Goal: Register for event/course

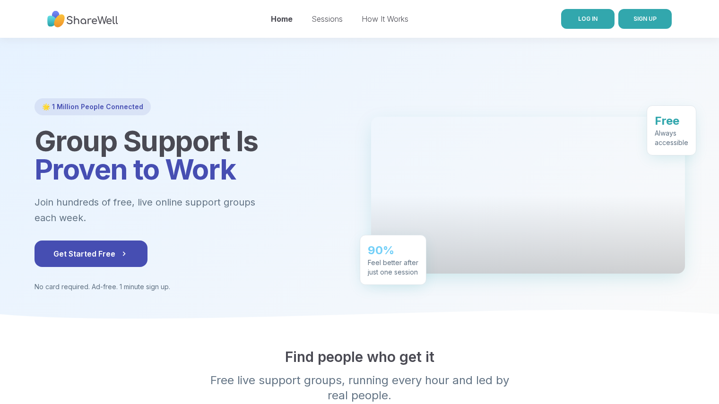
click at [602, 19] on link "LOG IN" at bounding box center [587, 19] width 53 height 20
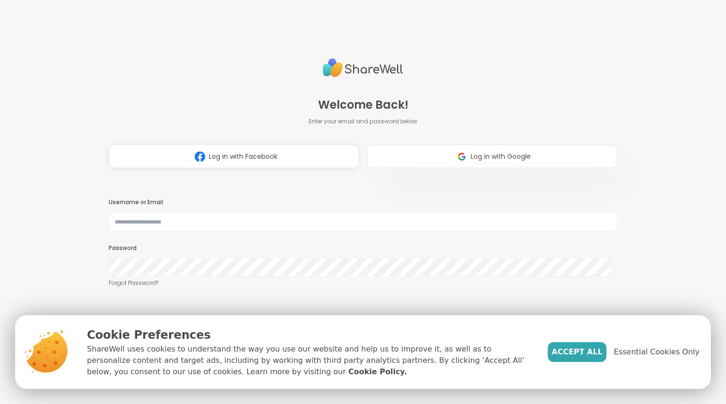
click at [426, 161] on button "Log in with Google" at bounding box center [492, 157] width 251 height 24
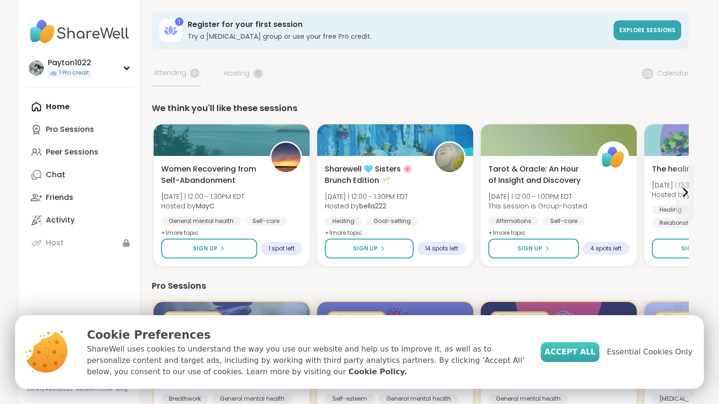
click at [588, 347] on span "Accept All" at bounding box center [570, 352] width 51 height 11
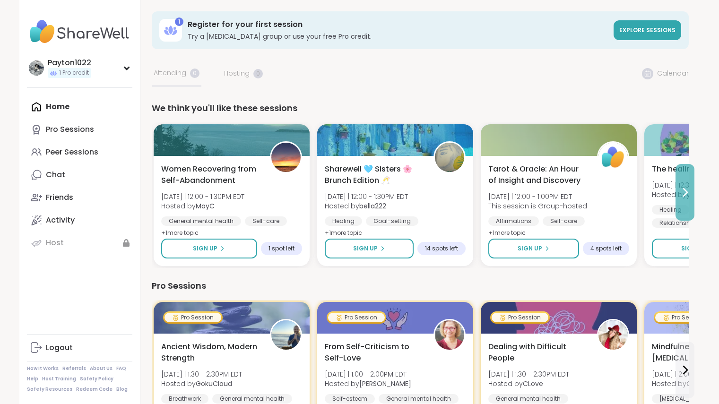
click at [683, 190] on icon at bounding box center [684, 192] width 11 height 11
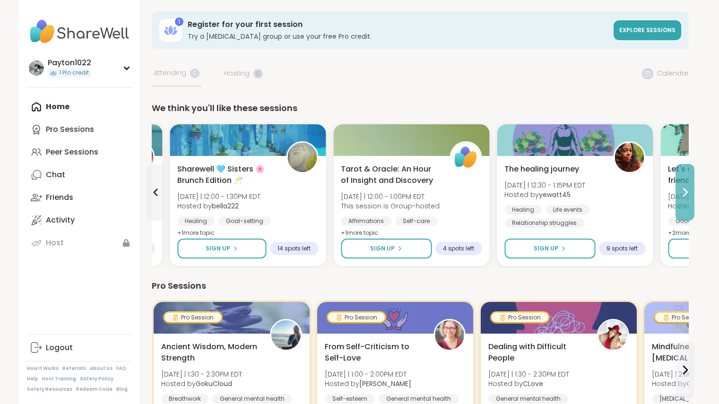
click at [683, 190] on icon at bounding box center [684, 192] width 11 height 11
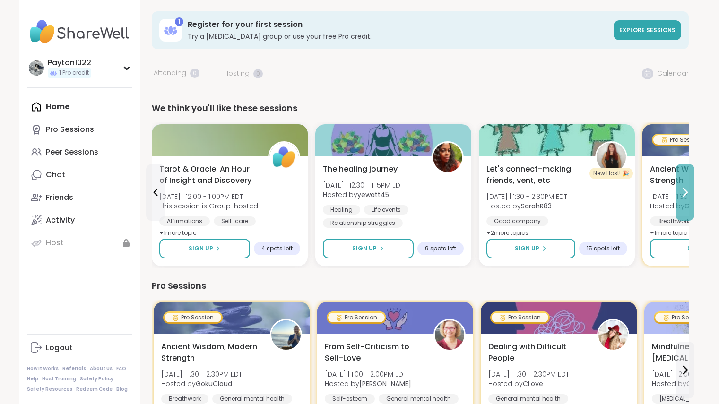
click at [683, 204] on button at bounding box center [685, 192] width 19 height 57
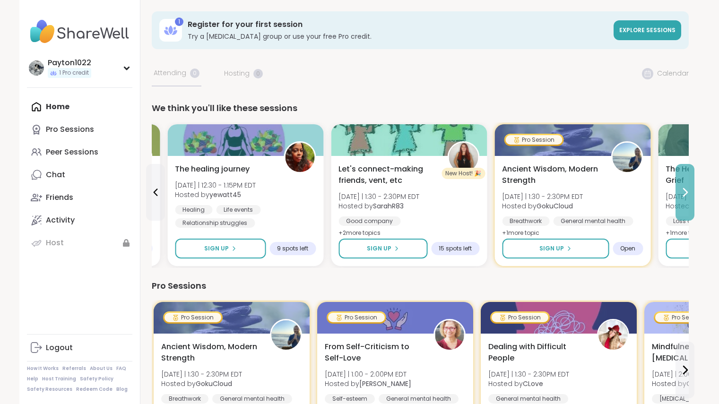
click at [683, 204] on button at bounding box center [685, 192] width 19 height 57
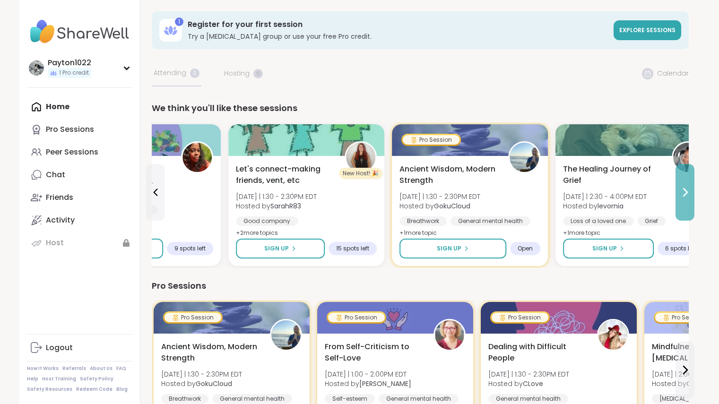
click at [683, 204] on button at bounding box center [685, 192] width 19 height 57
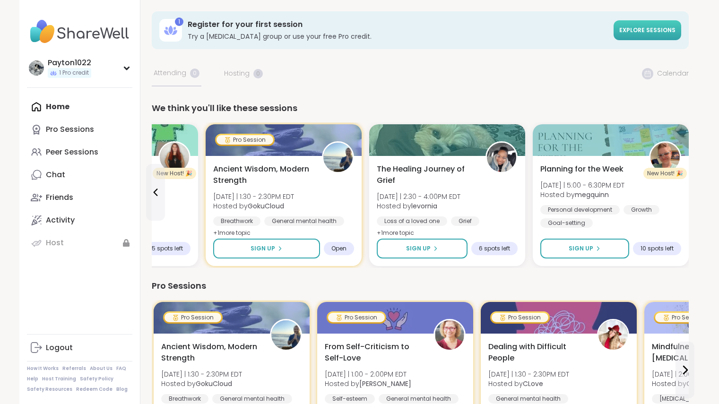
click at [625, 29] on span "Explore sessions" at bounding box center [647, 30] width 56 height 8
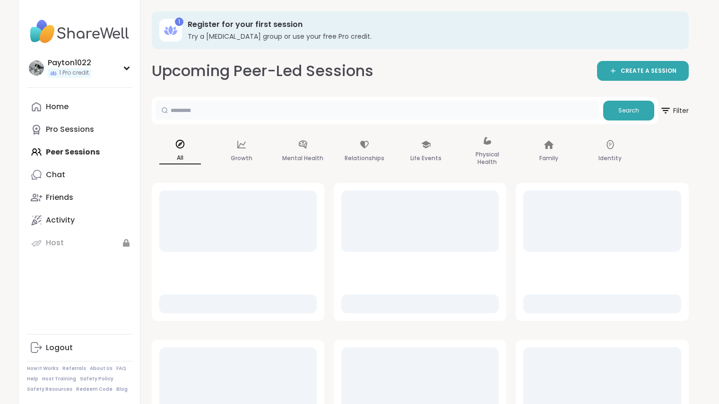
click at [272, 106] on input "text" at bounding box center [378, 110] width 444 height 19
click at [270, 109] on input "**********" at bounding box center [378, 110] width 444 height 19
type input "**********"
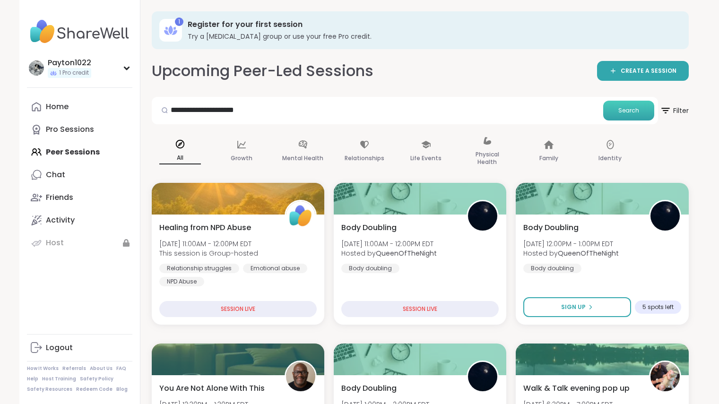
click at [625, 105] on button "Search" at bounding box center [628, 111] width 51 height 20
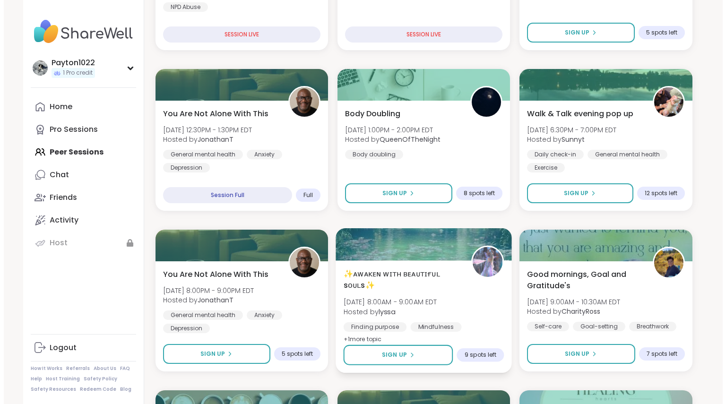
scroll to position [312, 0]
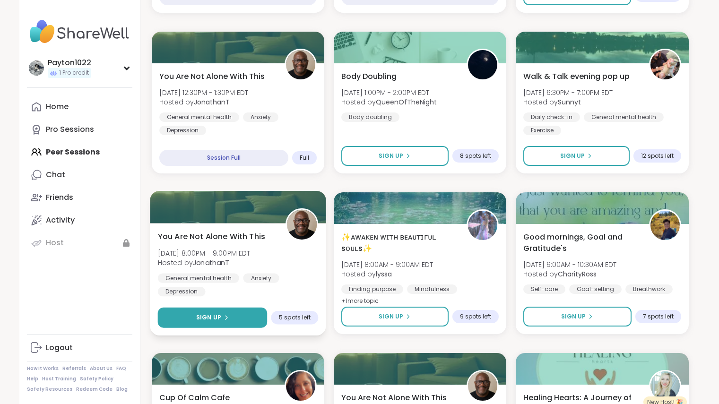
click at [252, 317] on button "Sign Up" at bounding box center [212, 318] width 110 height 20
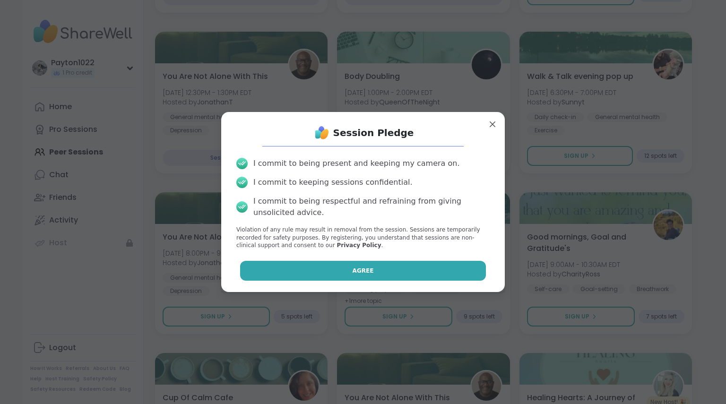
click at [378, 269] on button "Agree" at bounding box center [363, 271] width 246 height 20
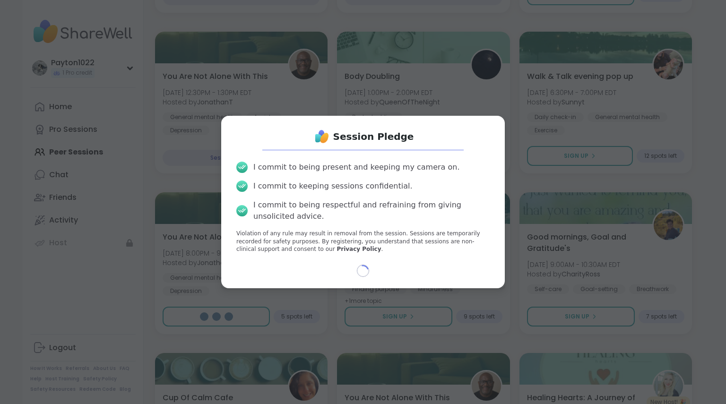
select select "**"
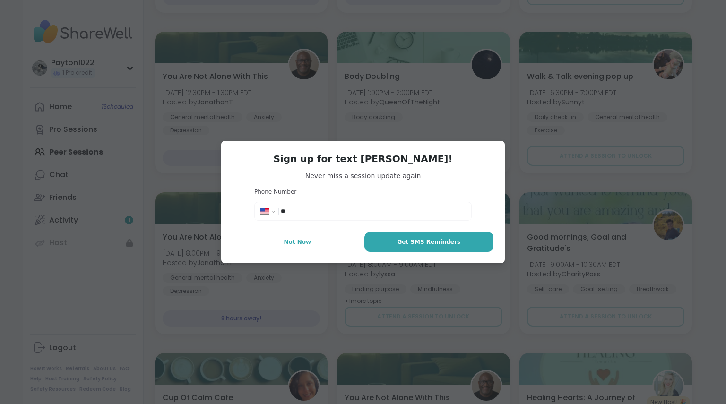
click at [379, 207] on input "**" at bounding box center [373, 211] width 185 height 9
click at [380, 212] on input "**" at bounding box center [373, 211] width 185 height 9
type input "**********"
click at [406, 241] on span "Get SMS Reminders" at bounding box center [428, 242] width 63 height 9
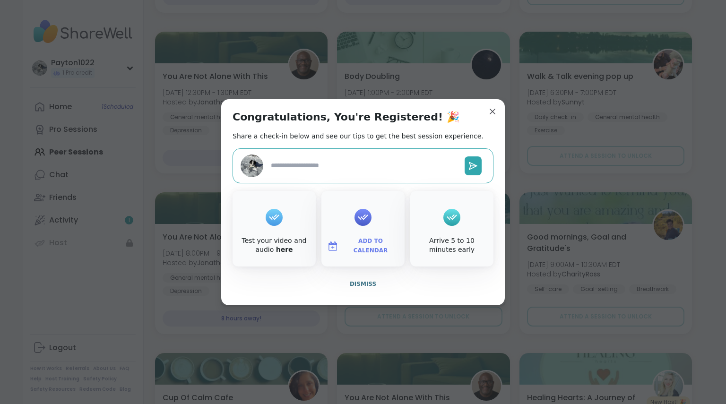
click at [277, 238] on div "Test your video and audio here" at bounding box center [274, 245] width 79 height 18
click at [276, 251] on link "here" at bounding box center [284, 250] width 17 height 8
click at [353, 287] on span "Dismiss" at bounding box center [363, 284] width 26 height 7
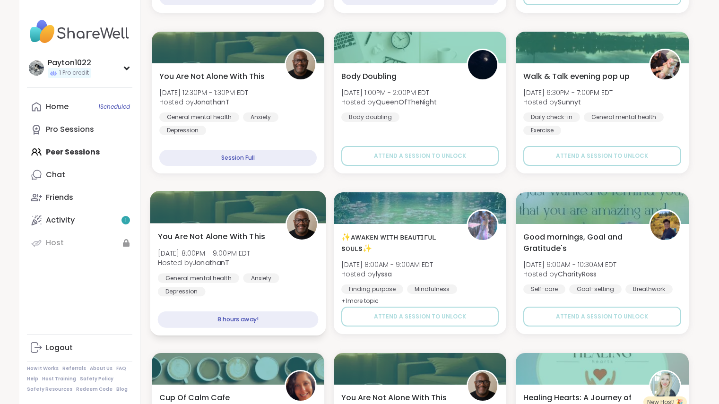
click at [245, 267] on span "Hosted by JonathanT" at bounding box center [203, 262] width 93 height 9
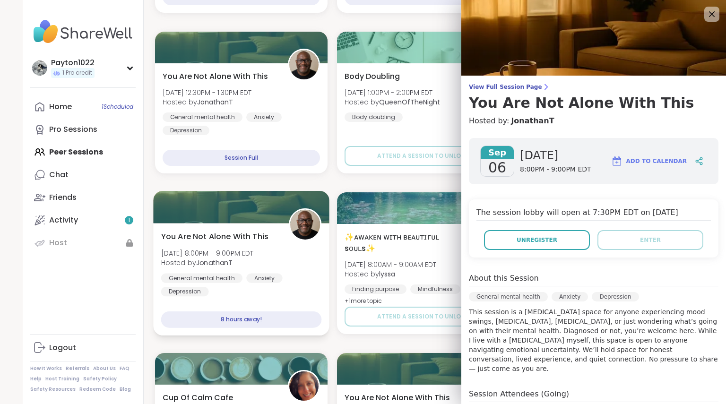
click at [231, 236] on span "You Are Not Alone With This" at bounding box center [214, 236] width 107 height 11
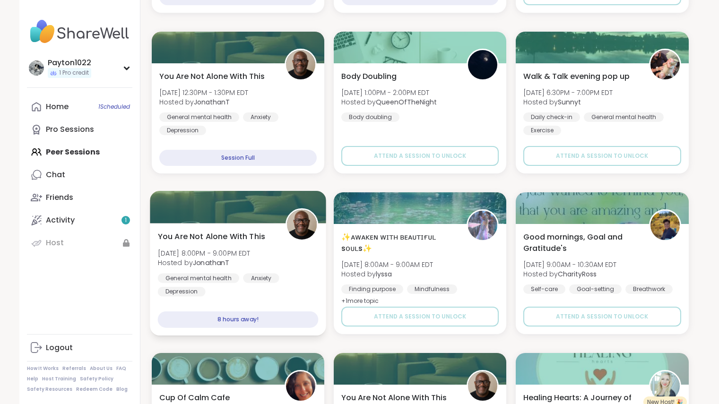
click at [289, 235] on img at bounding box center [302, 225] width 30 height 30
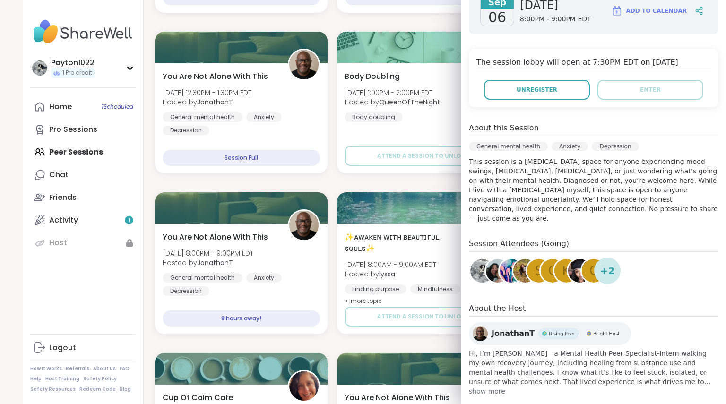
scroll to position [151, 0]
click at [555, 264] on div "K" at bounding box center [567, 271] width 24 height 24
click at [600, 265] on span "+ 2" at bounding box center [607, 270] width 15 height 14
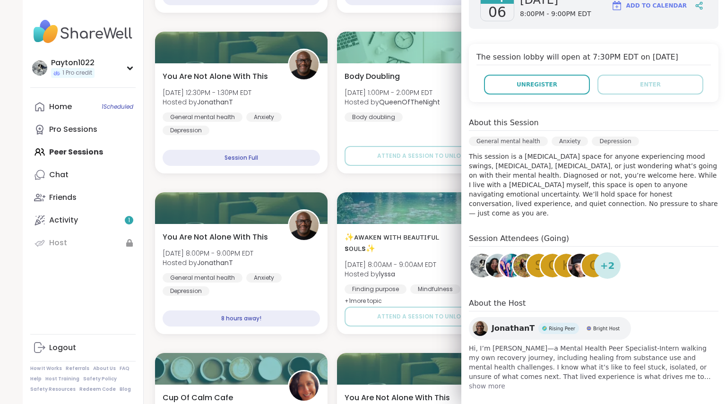
click at [582, 259] on div "c" at bounding box center [594, 266] width 24 height 24
click at [486, 261] on img at bounding box center [498, 266] width 24 height 24
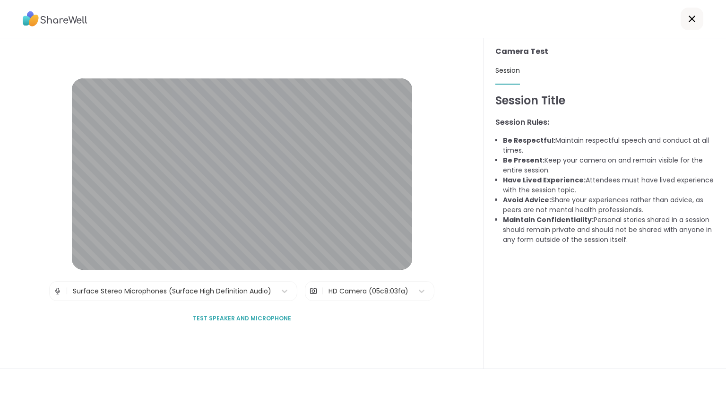
click at [686, 24] on icon at bounding box center [691, 18] width 11 height 11
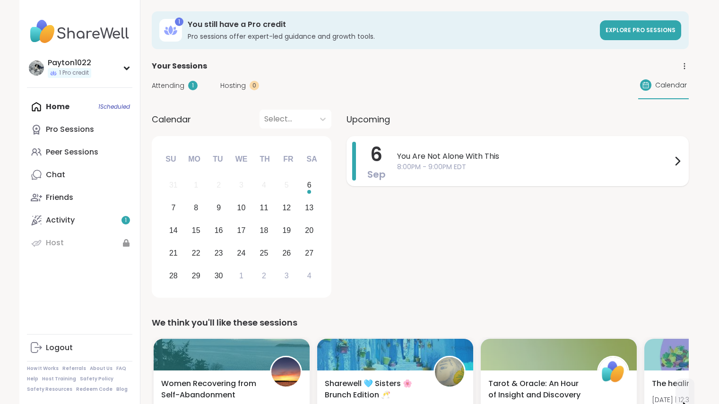
click at [497, 176] on div "You Are Not Alone With This 8:00PM - 9:00PM EDT" at bounding box center [540, 161] width 286 height 39
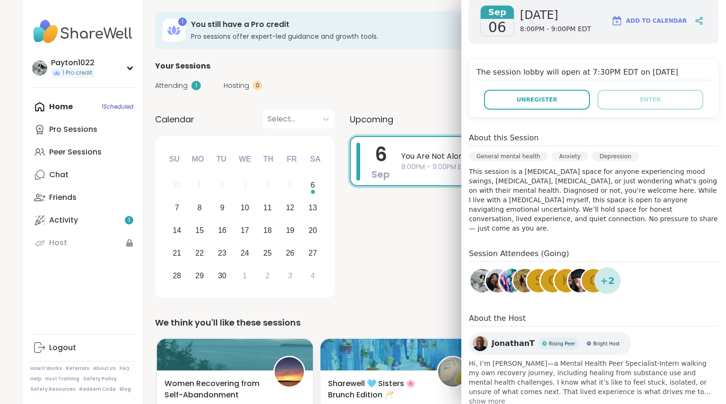
scroll to position [156, 0]
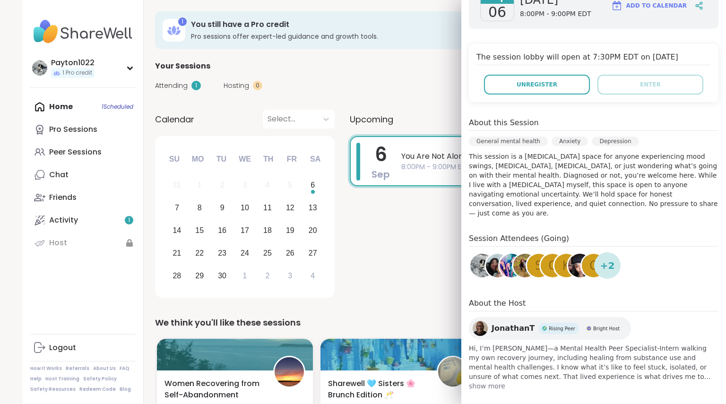
click at [500, 260] on img at bounding box center [512, 266] width 24 height 24
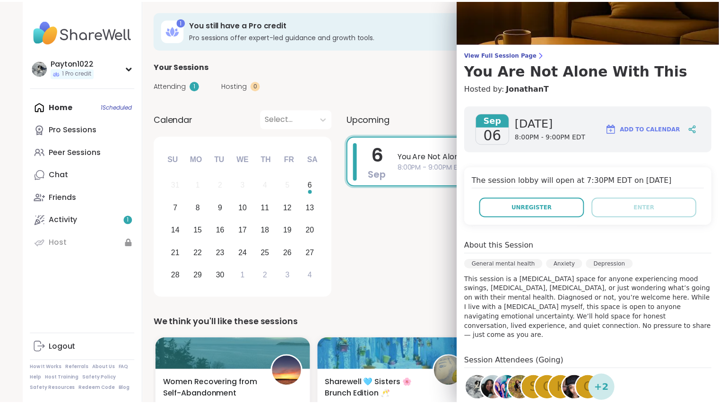
scroll to position [0, 0]
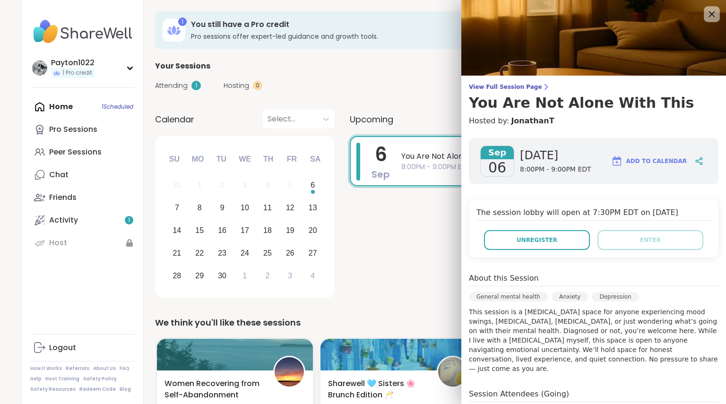
click at [706, 14] on icon at bounding box center [712, 14] width 12 height 12
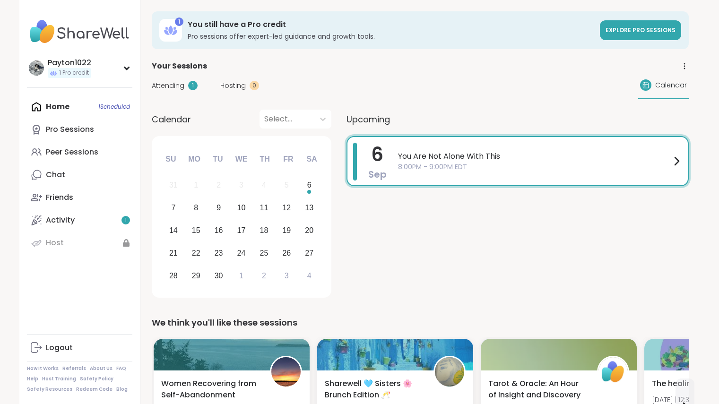
click at [619, 153] on span "You Are Not Alone With This" at bounding box center [534, 156] width 273 height 11
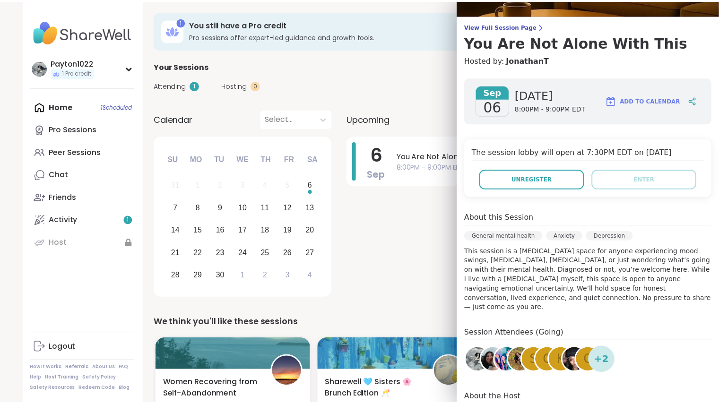
scroll to position [65, 0]
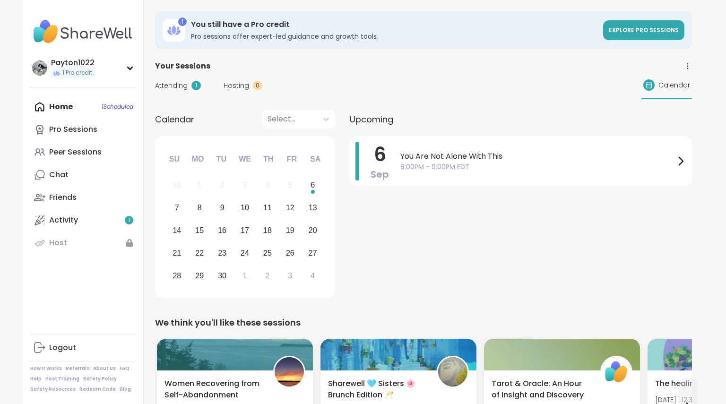
click at [410, 222] on div "6 Sep You Are Not Alone With This 8:00PM - 9:00PM EDT" at bounding box center [521, 218] width 342 height 165
